Goal: Task Accomplishment & Management: Complete application form

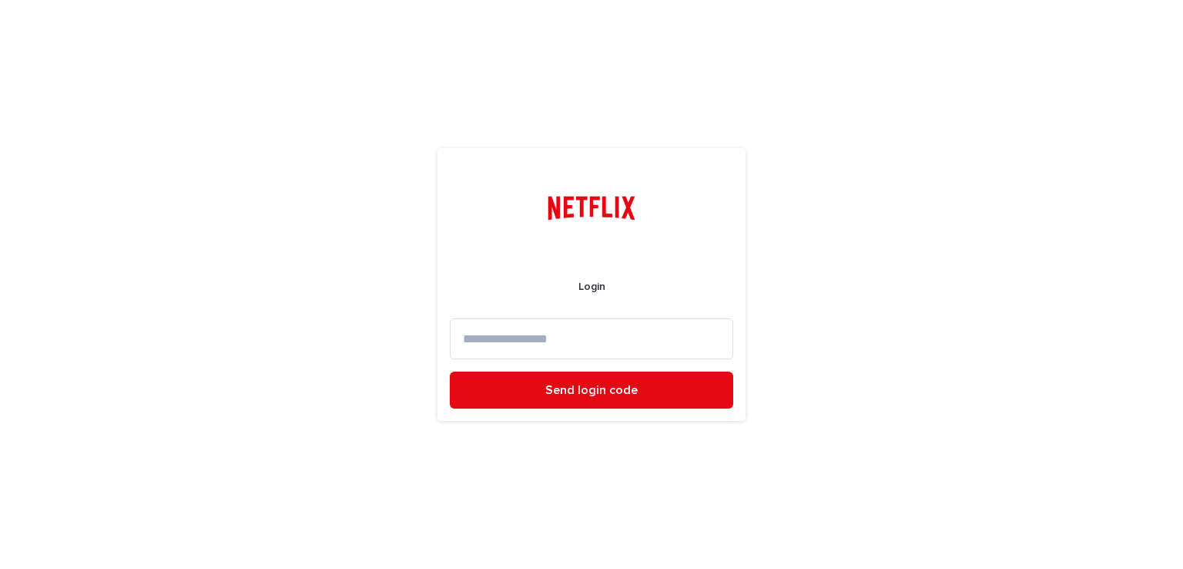
click at [622, 338] on input at bounding box center [591, 338] width 283 height 41
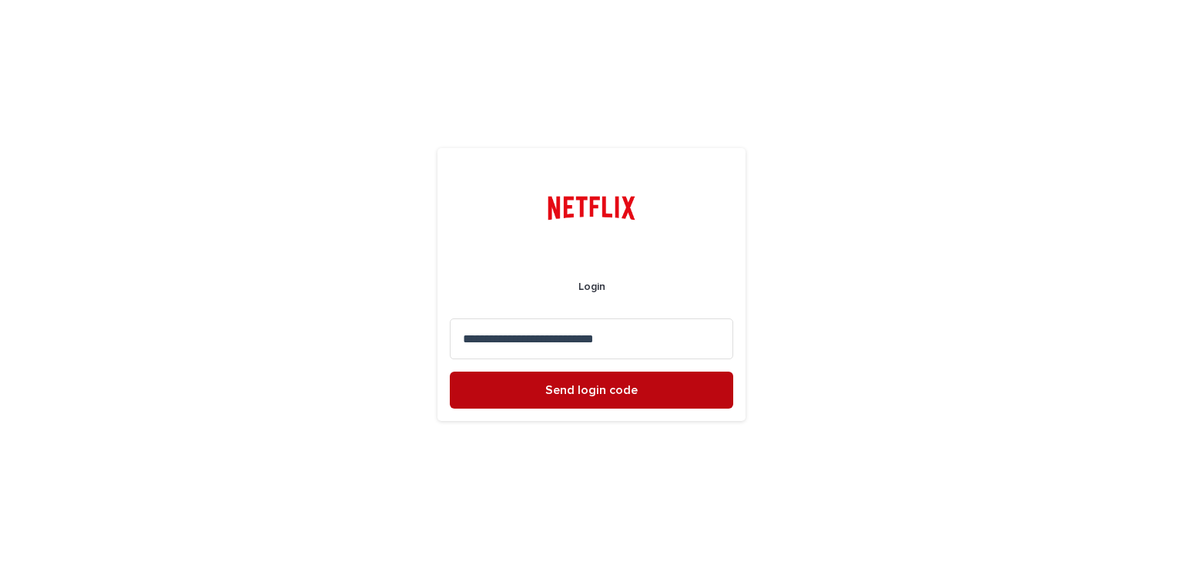
type input "**********"
click at [608, 390] on span "Send login code" at bounding box center [591, 390] width 92 height 12
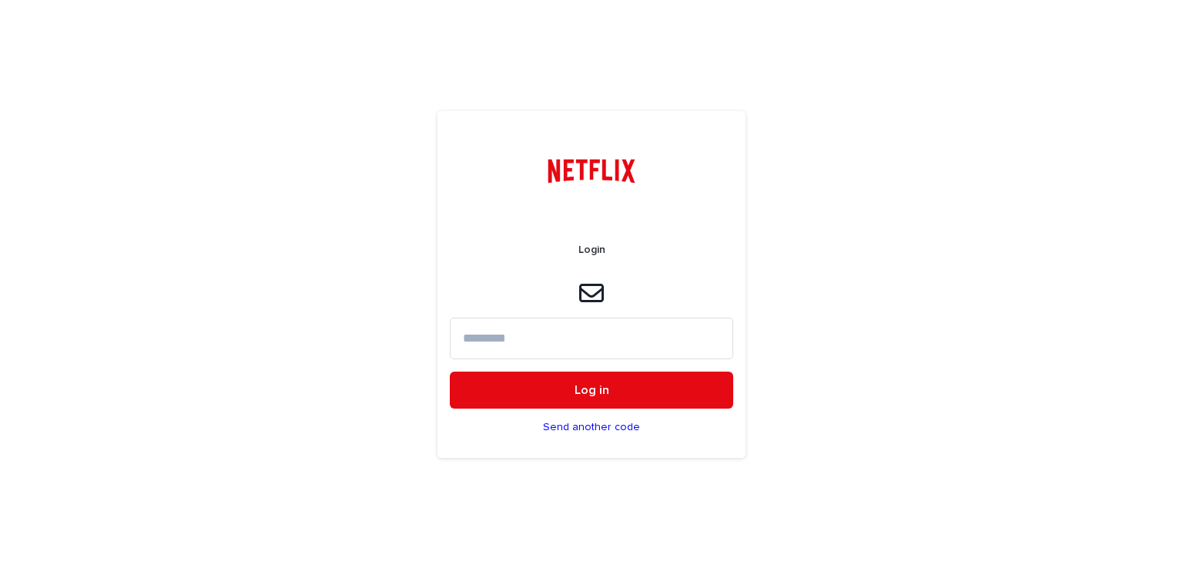
click at [514, 344] on input at bounding box center [591, 337] width 283 height 41
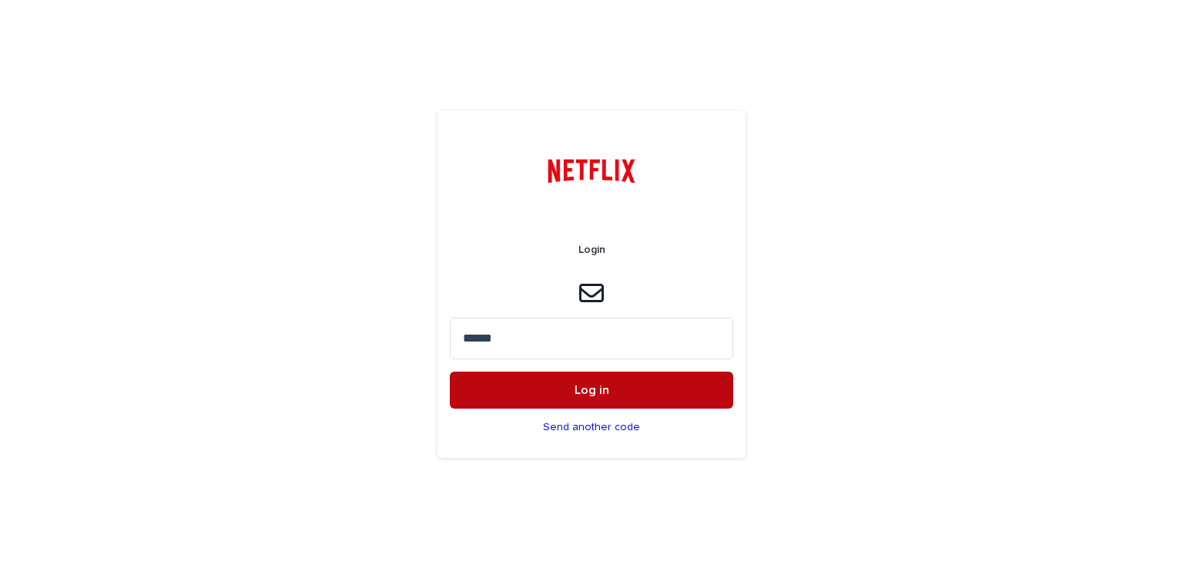
type input "******"
click at [521, 385] on button "Log in" at bounding box center [591, 389] width 283 height 37
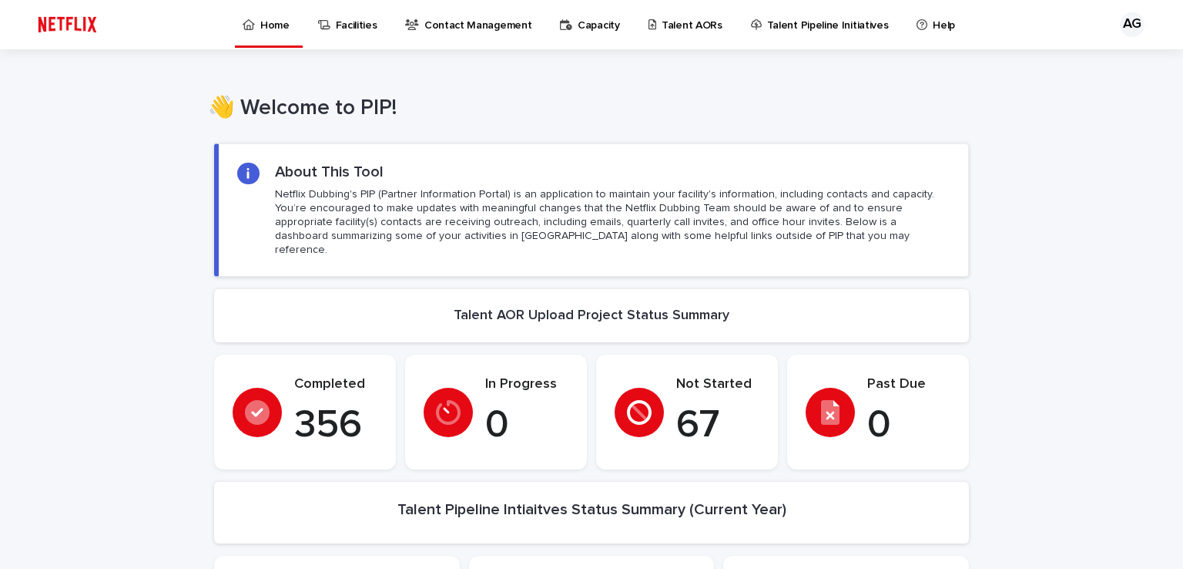
click at [683, 29] on p "Talent AORs" at bounding box center [692, 16] width 61 height 32
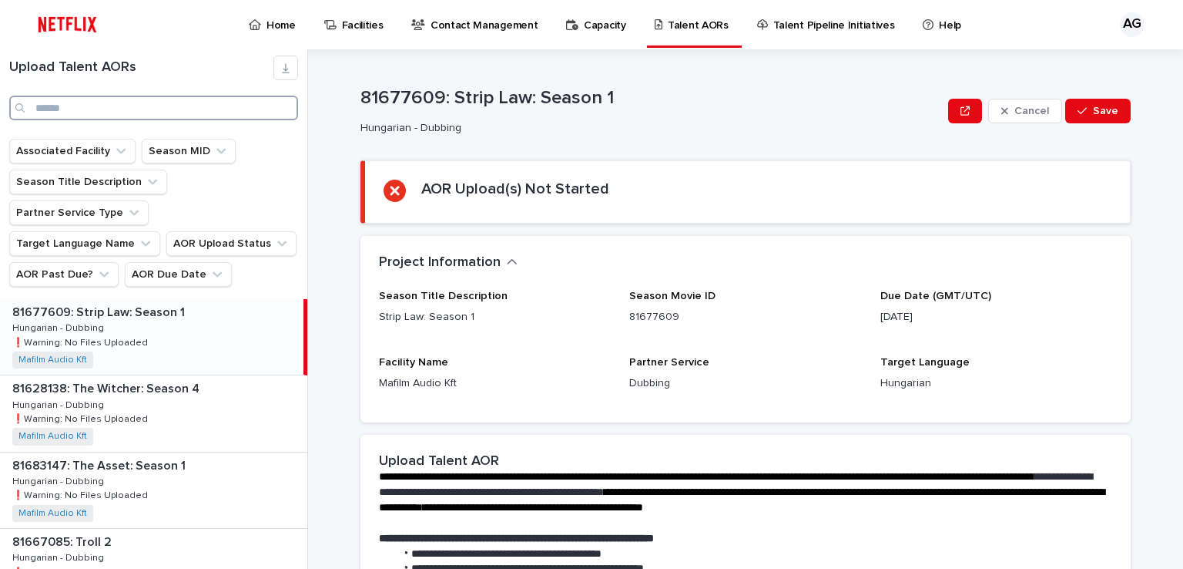
click at [102, 111] on input "Search" at bounding box center [153, 108] width 289 height 25
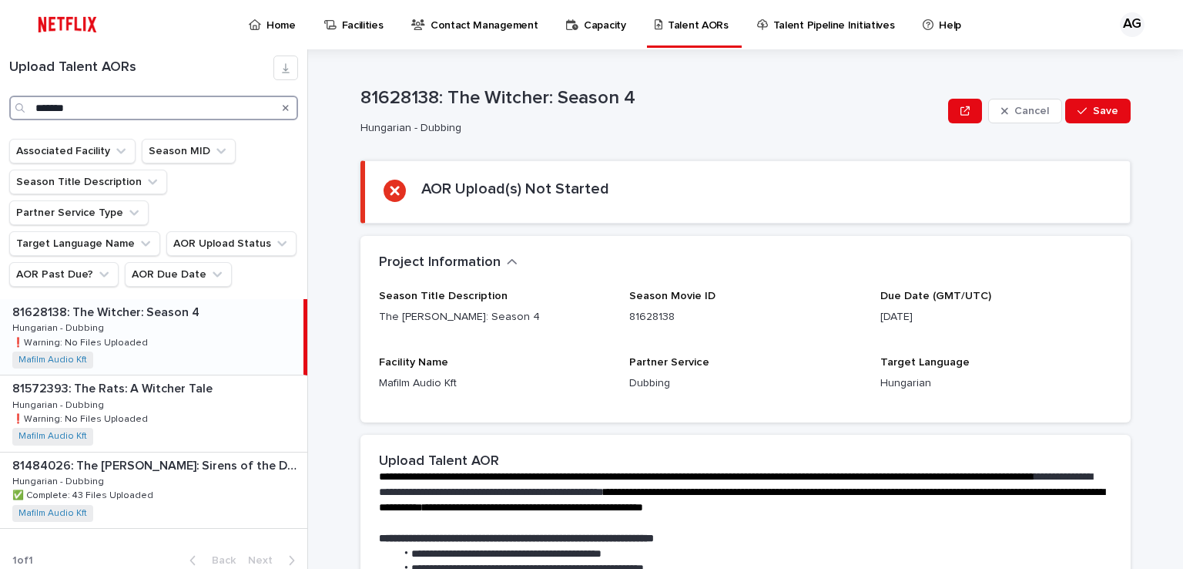
type input "*******"
click at [127, 302] on p "81628138: The Witcher: Season 4" at bounding box center [107, 311] width 190 height 18
click at [706, 128] on p "Hungarian - Dubbing" at bounding box center [648, 128] width 575 height 13
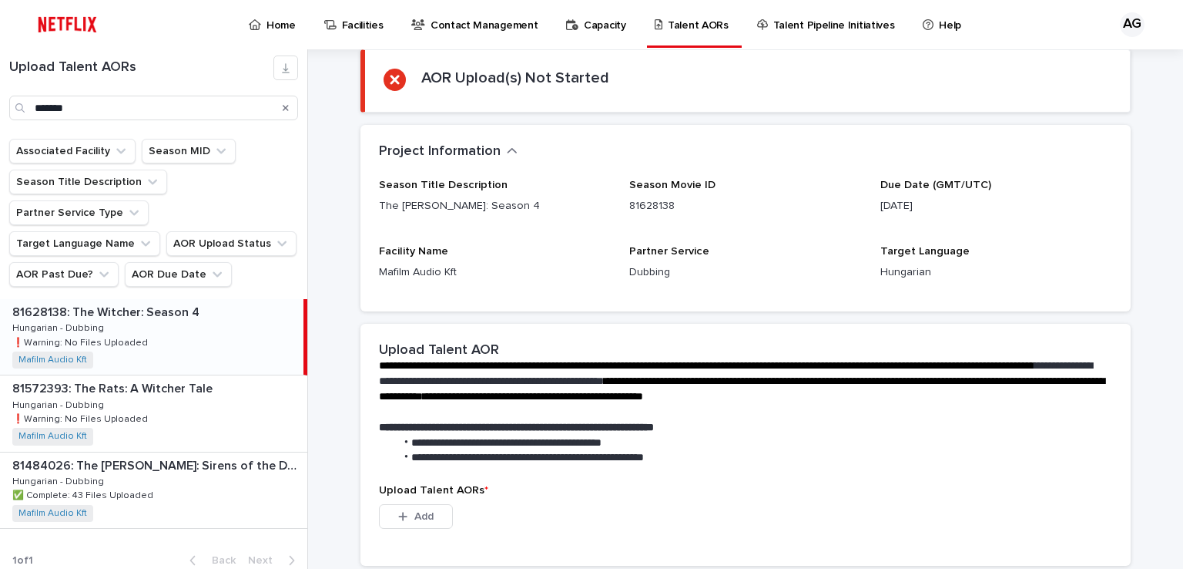
scroll to position [354, 0]
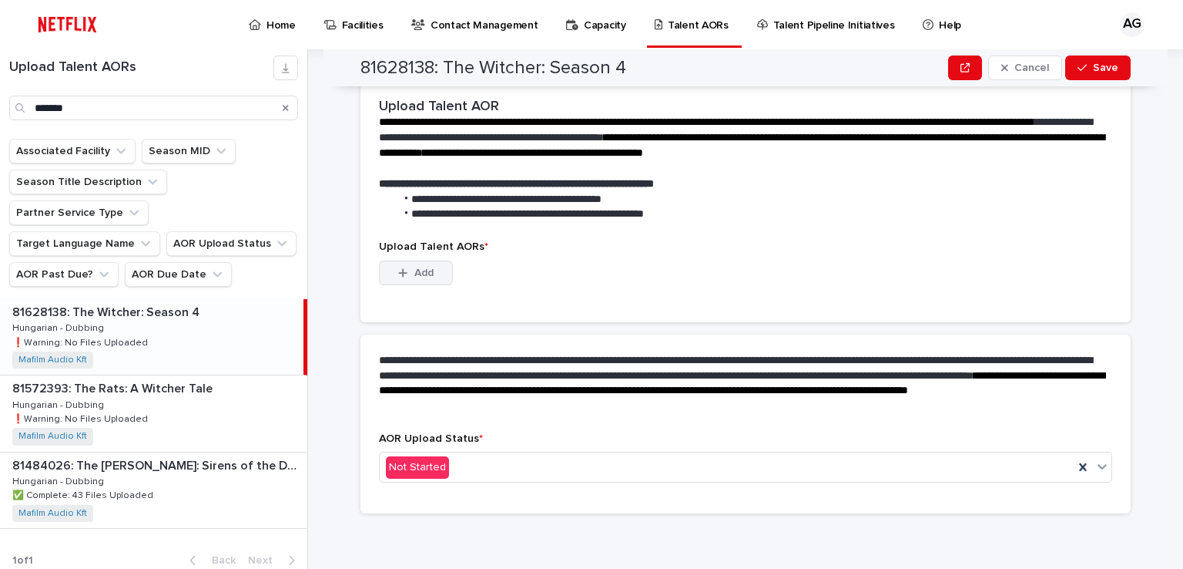
click at [420, 277] on button "Add" at bounding box center [416, 272] width 74 height 25
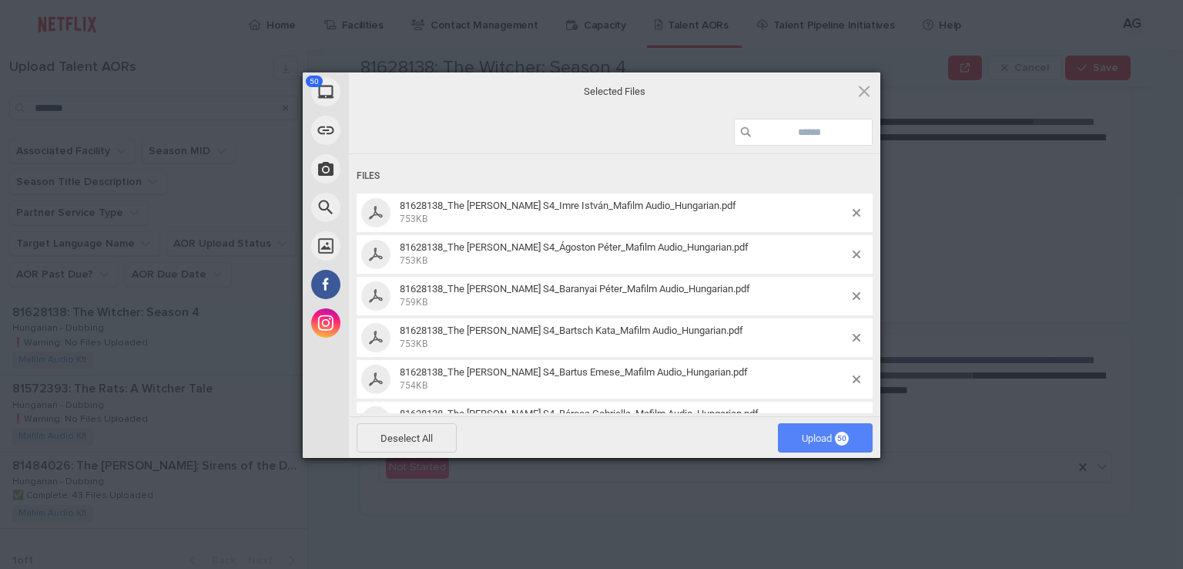
click at [844, 448] on span "Upload 50" at bounding box center [825, 437] width 95 height 29
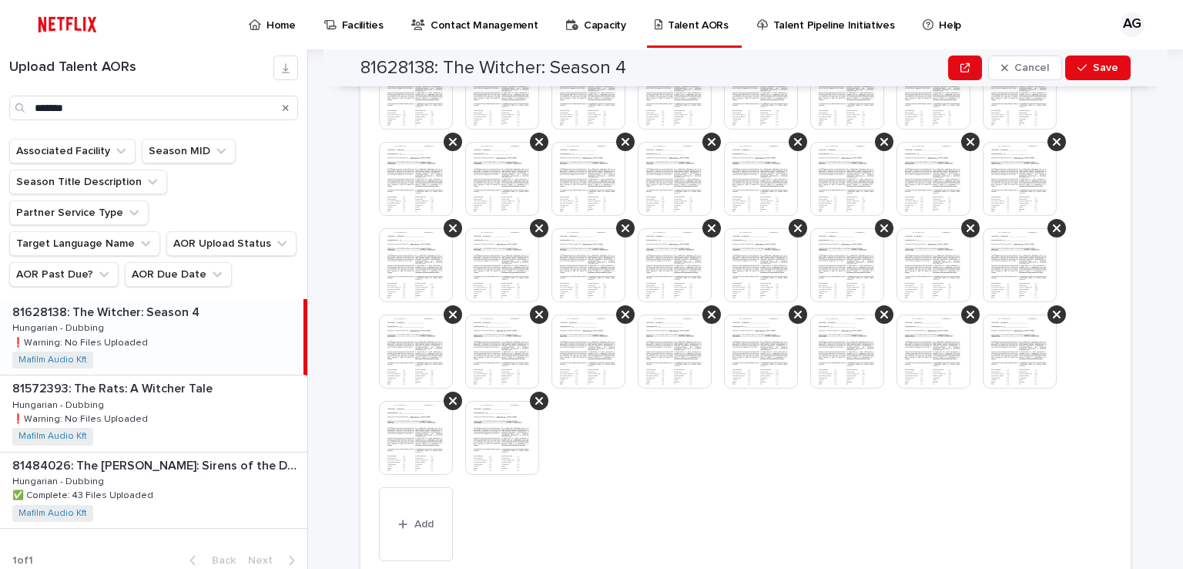
scroll to position [644, 0]
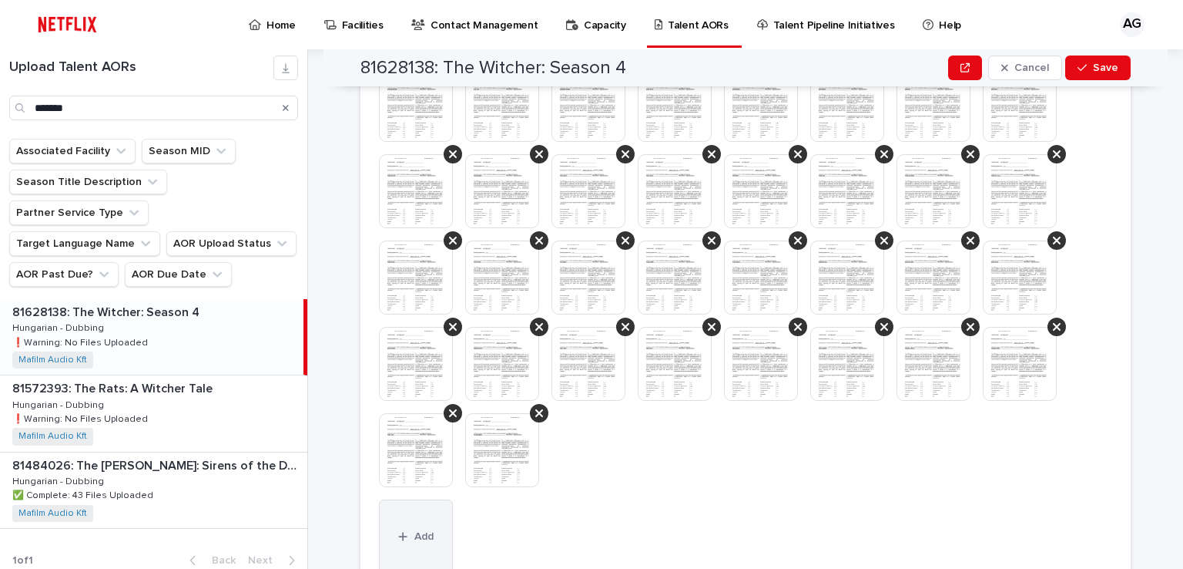
click at [414, 538] on span "Add" at bounding box center [423, 536] width 19 height 11
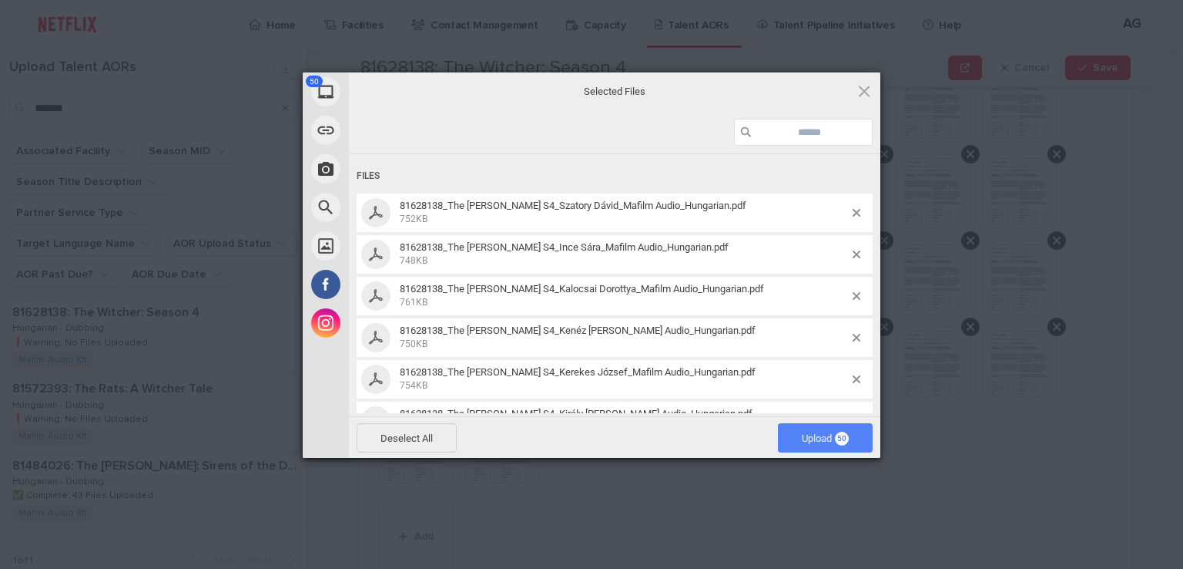
click at [834, 432] on span "Upload 50" at bounding box center [825, 438] width 47 height 12
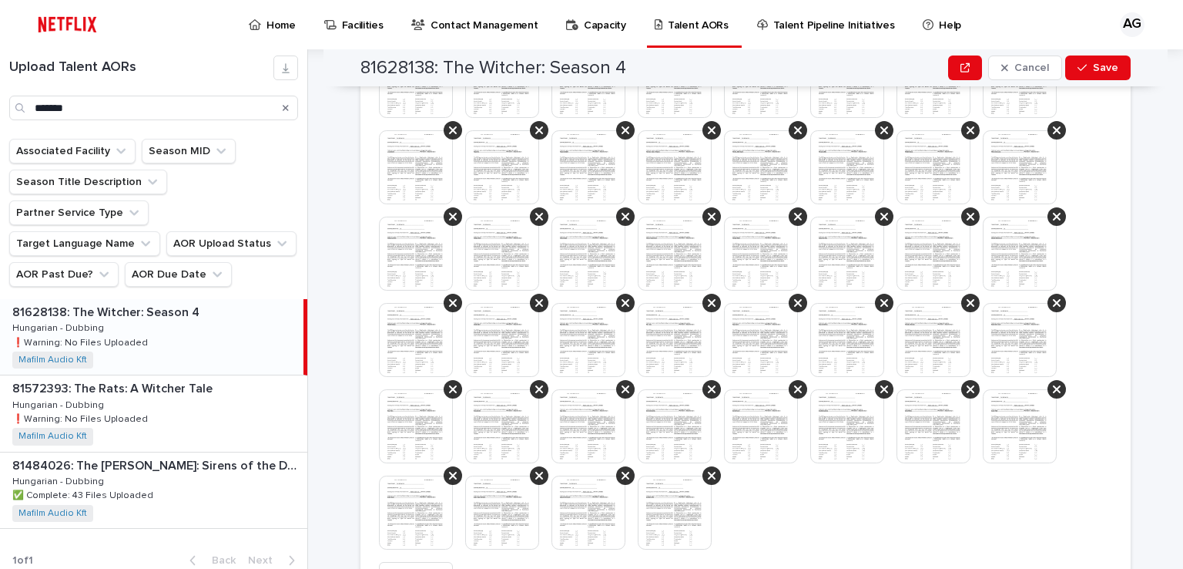
scroll to position [1451, 0]
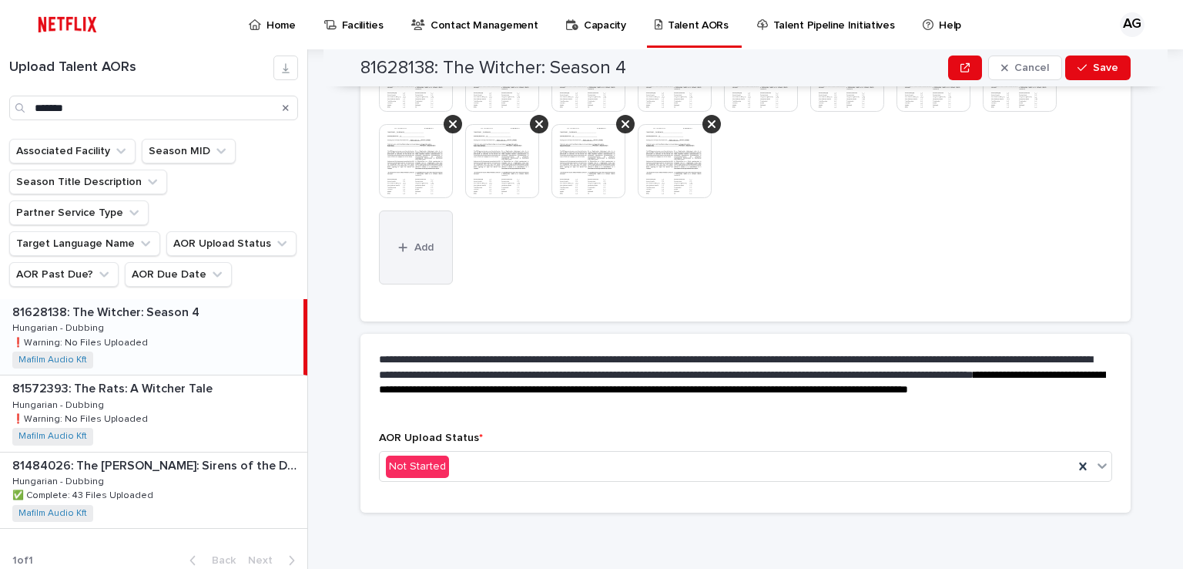
click at [423, 256] on button "Add" at bounding box center [416, 247] width 74 height 74
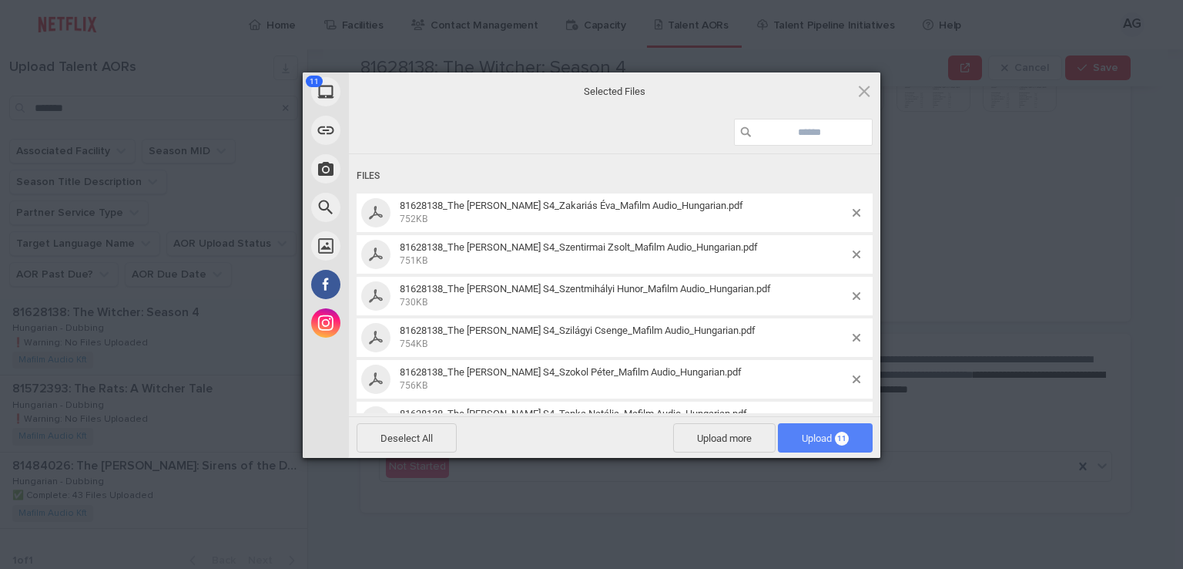
click at [820, 434] on span "Upload 11" at bounding box center [825, 438] width 47 height 12
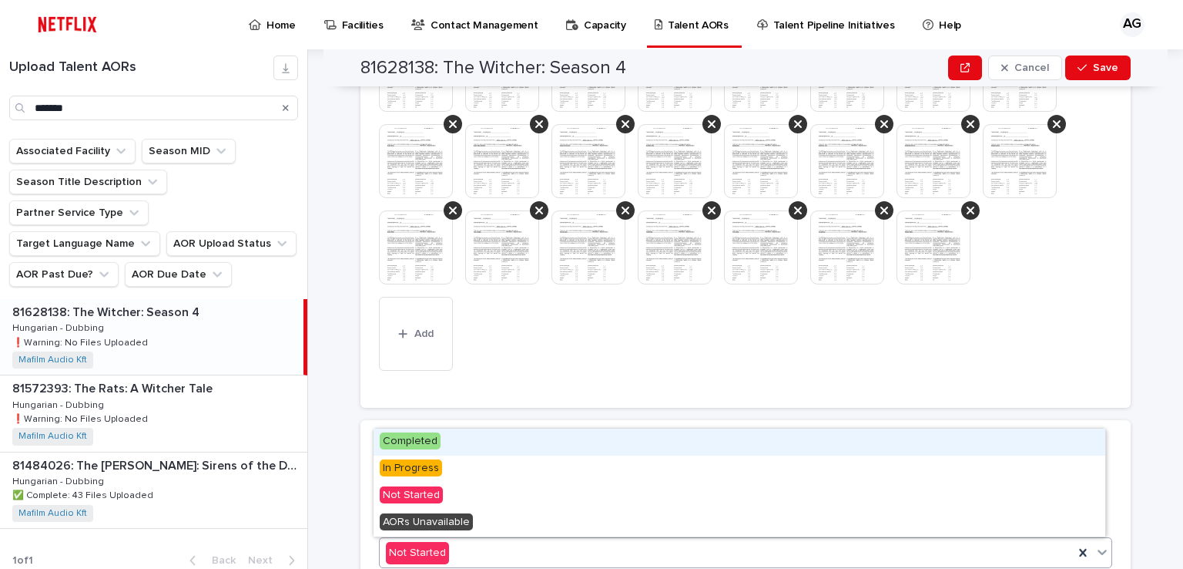
click at [424, 441] on span "Completed" at bounding box center [410, 440] width 61 height 17
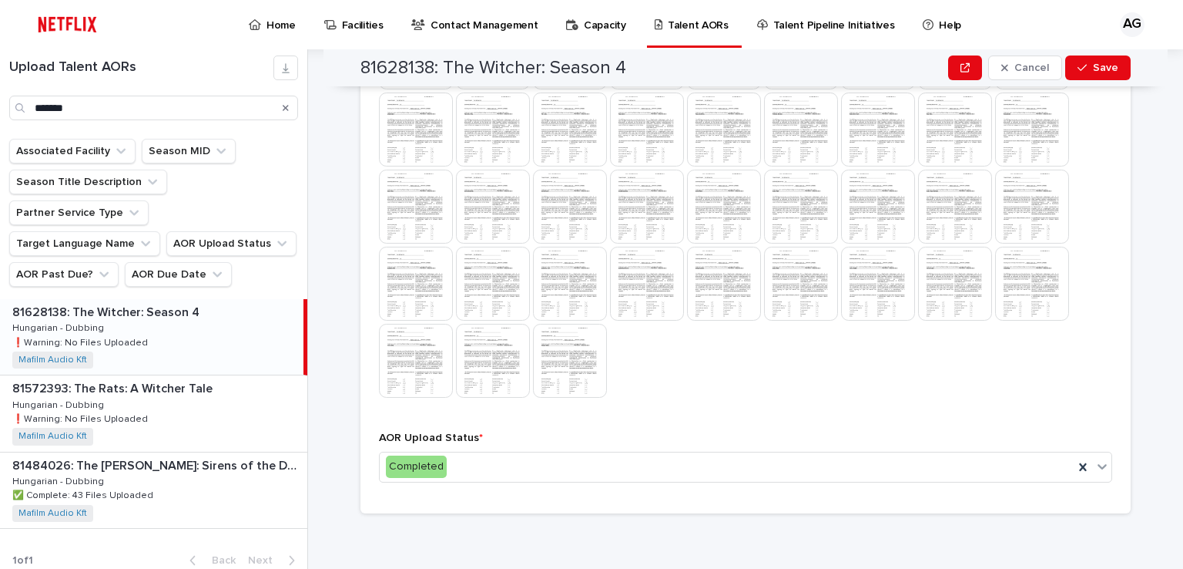
scroll to position [1168, 0]
click at [1100, 69] on span "Save" at bounding box center [1105, 67] width 25 height 11
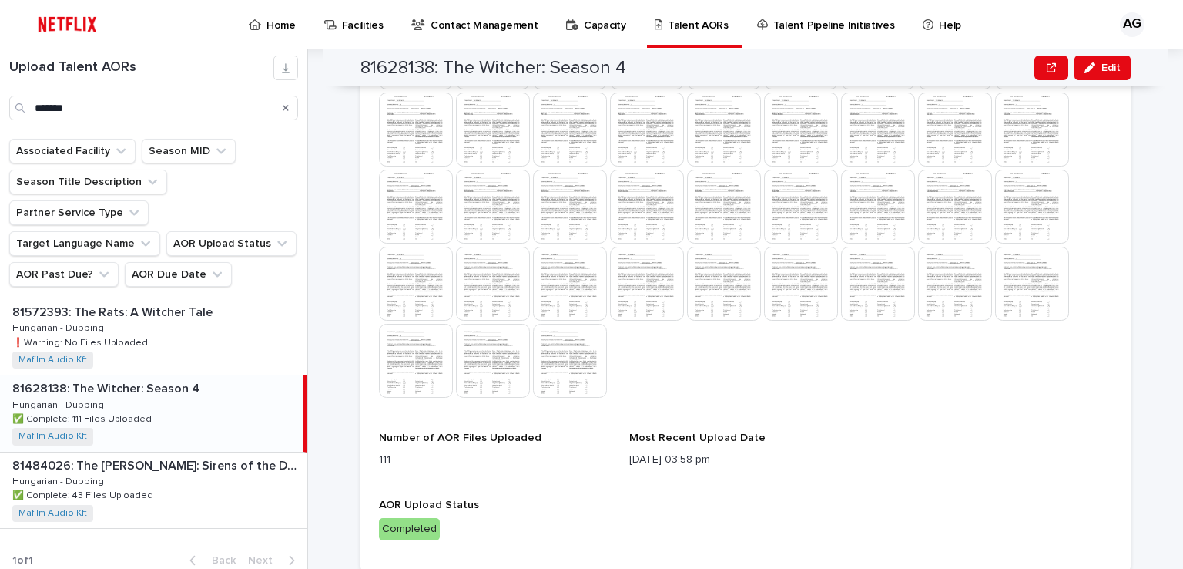
scroll to position [1159, 0]
